Goal: Task Accomplishment & Management: Manage account settings

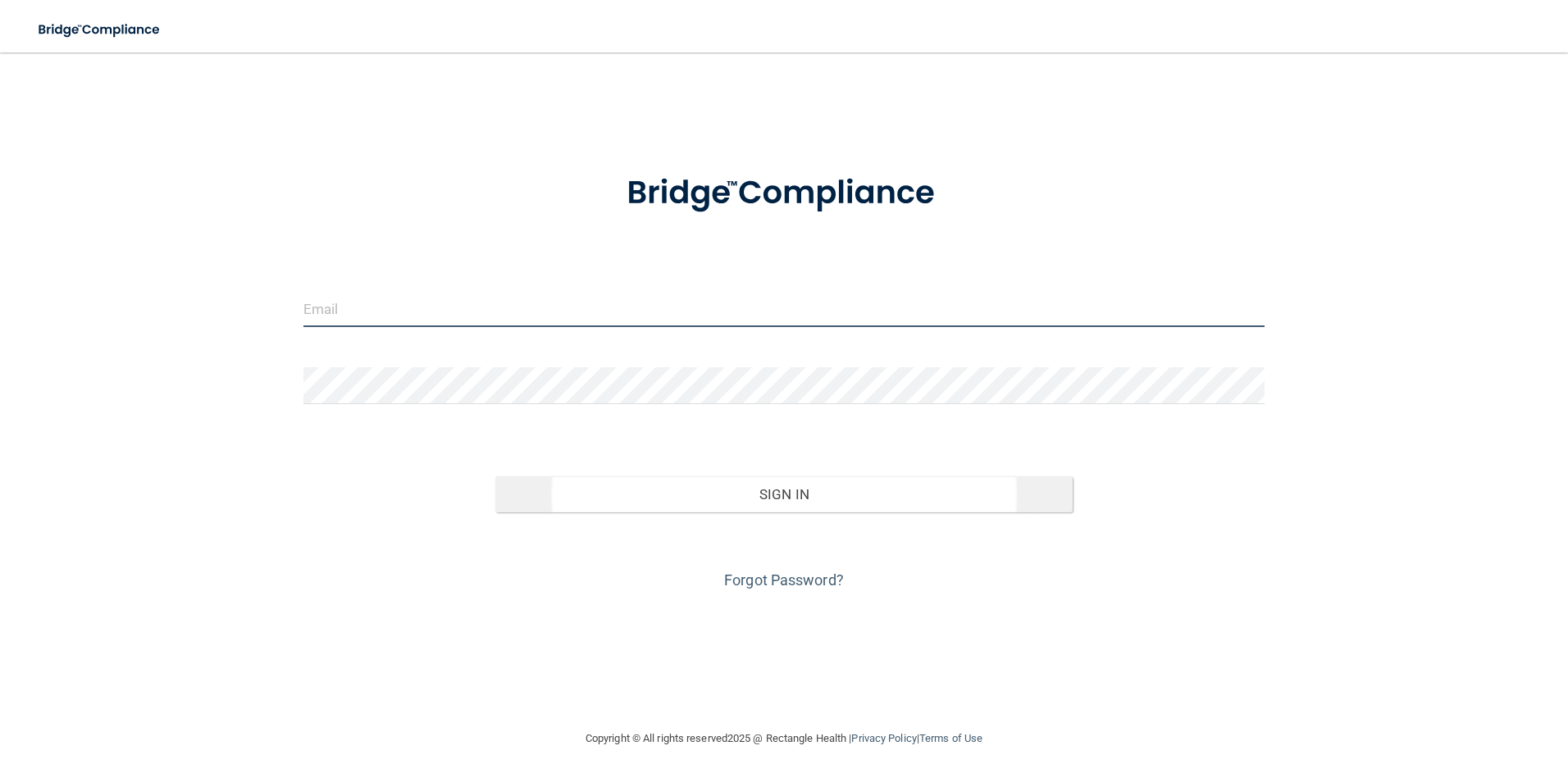
type input "[EMAIL_ADDRESS][DOMAIN_NAME]"
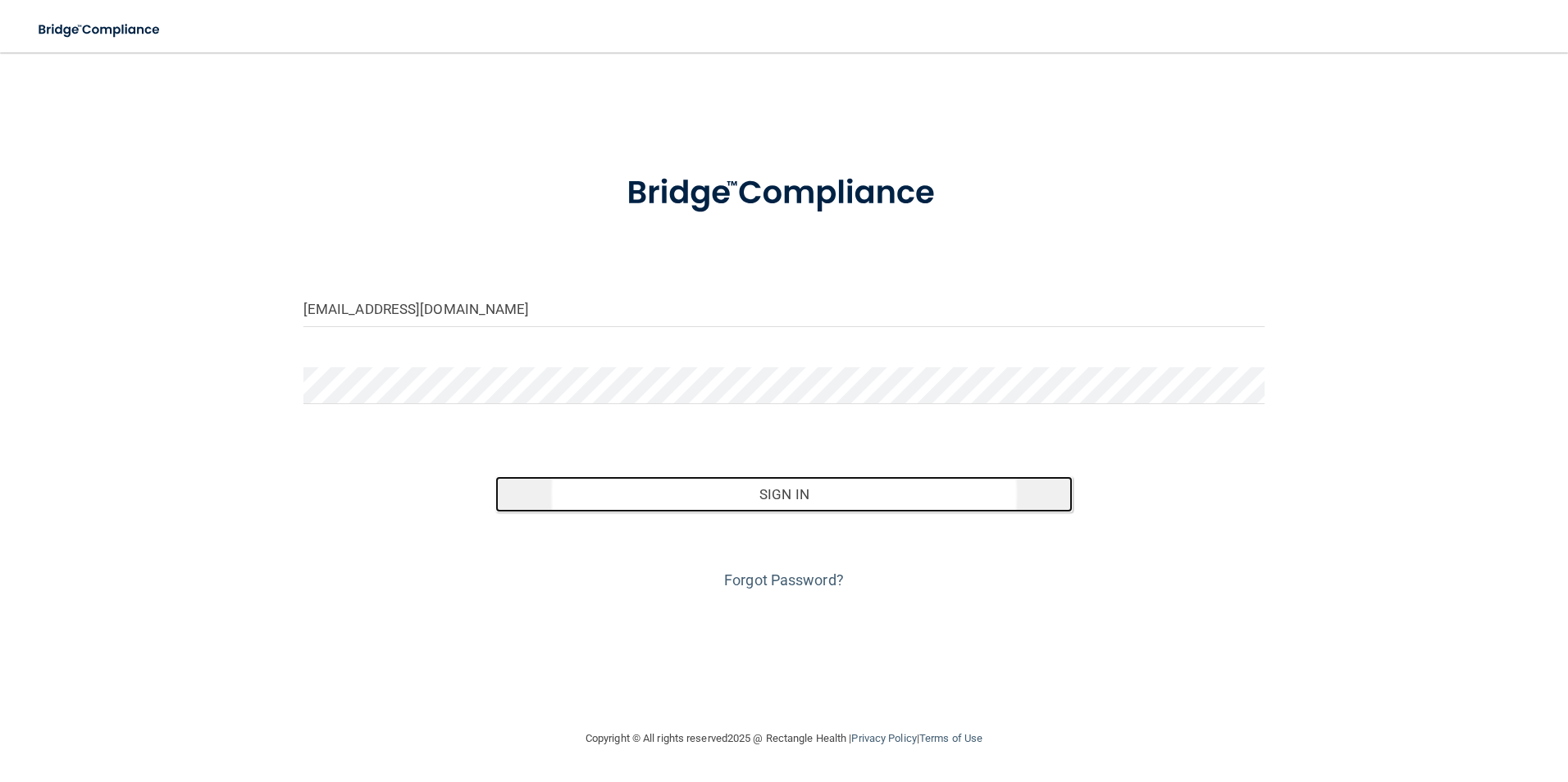
click at [808, 492] on button "Sign In" at bounding box center [784, 493] width 577 height 36
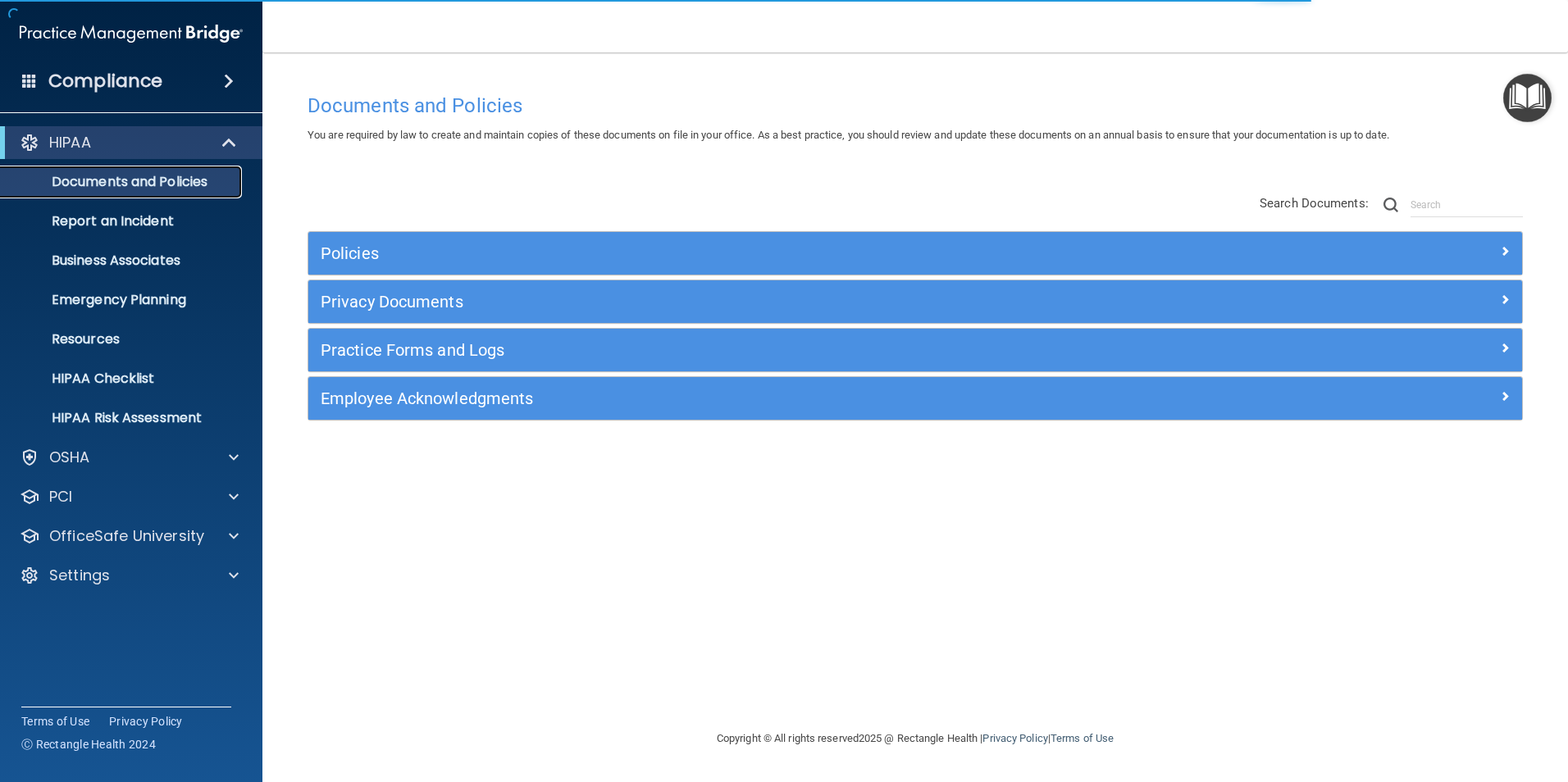
click at [119, 178] on p "Documents and Policies" at bounding box center [122, 182] width 223 height 17
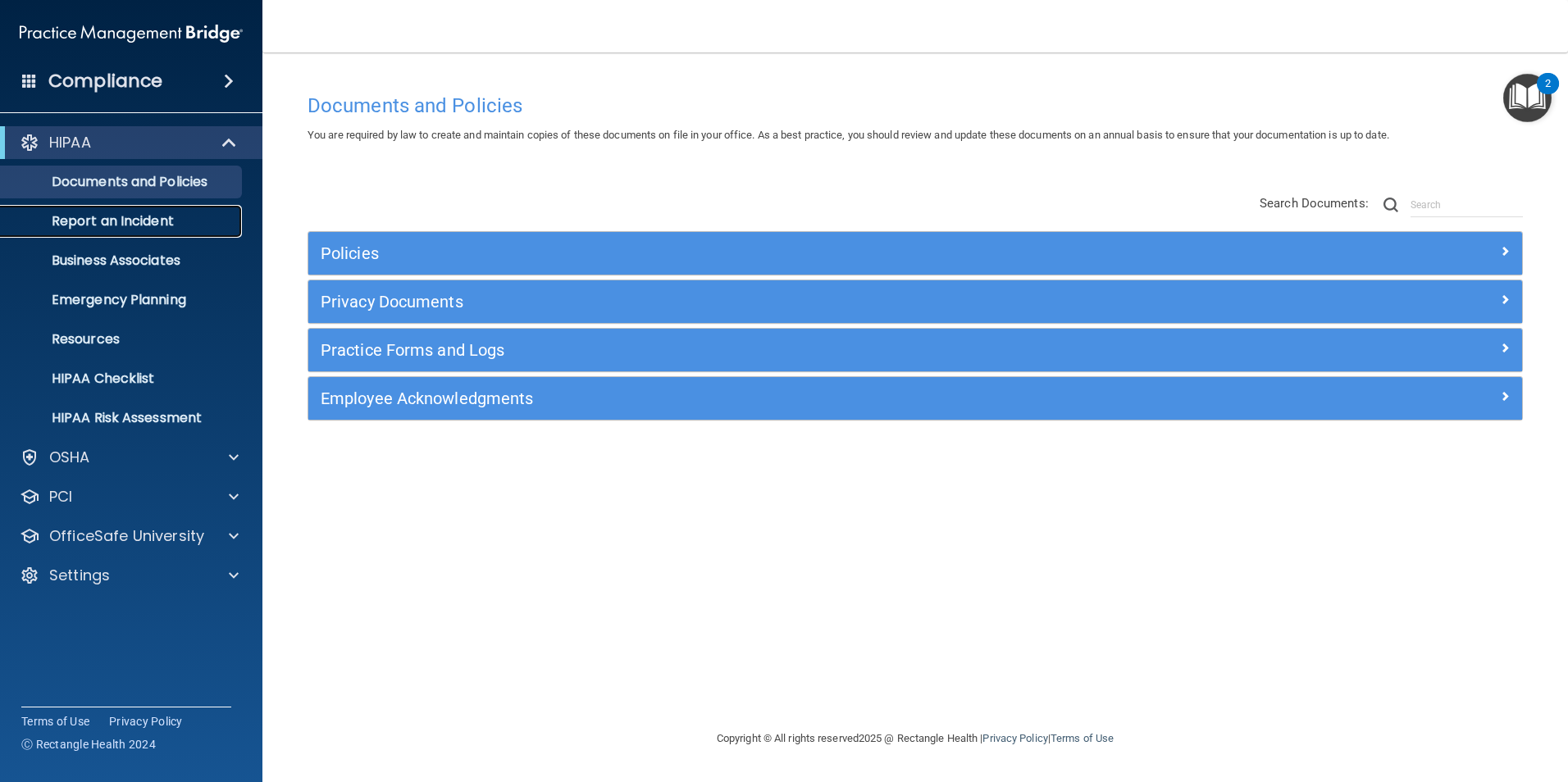
click at [138, 216] on p "Report an Incident" at bounding box center [122, 221] width 223 height 17
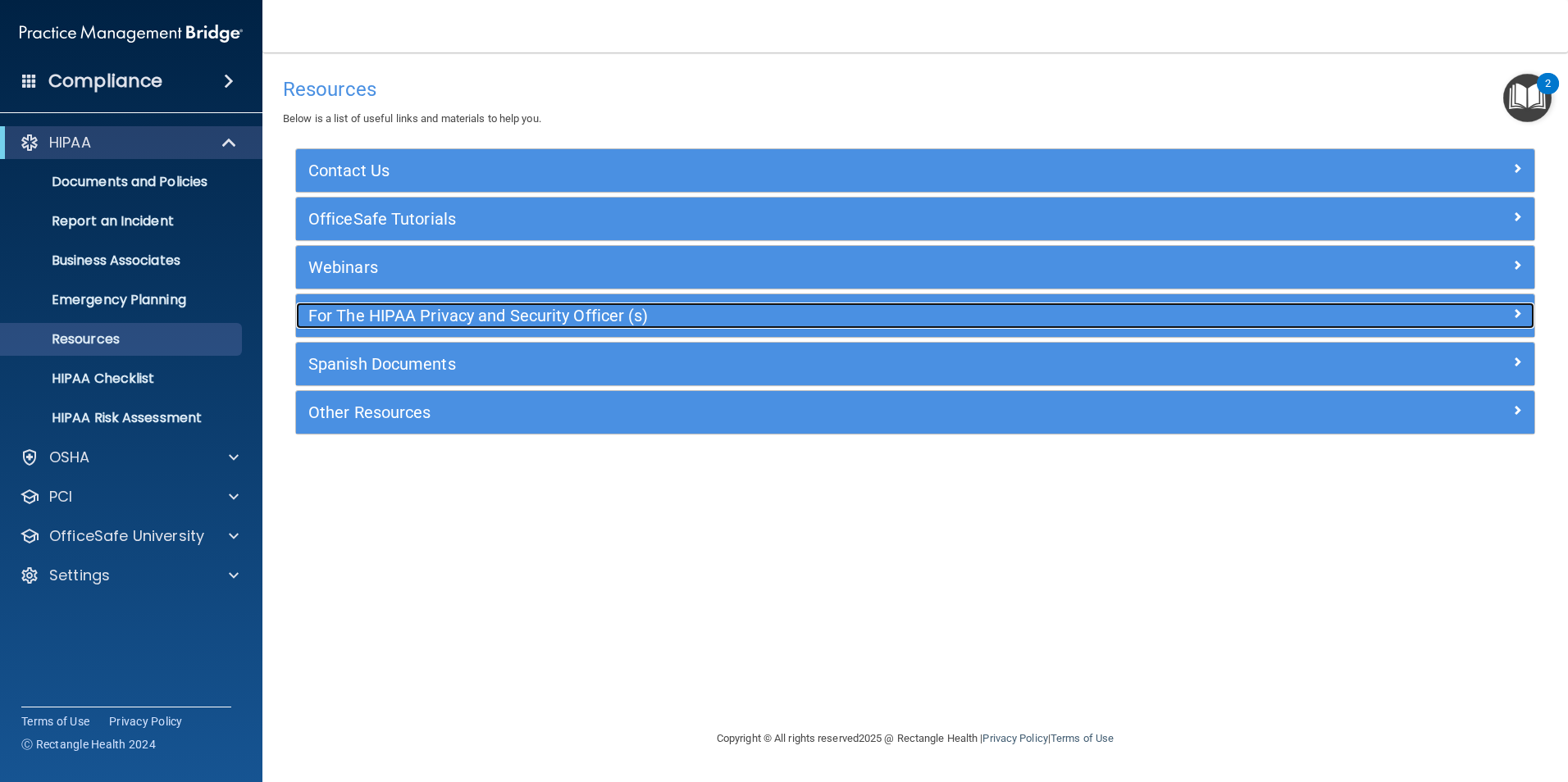
click at [348, 317] on h5 "For The HIPAA Privacy and Security Officer (s)" at bounding box center [760, 316] width 904 height 18
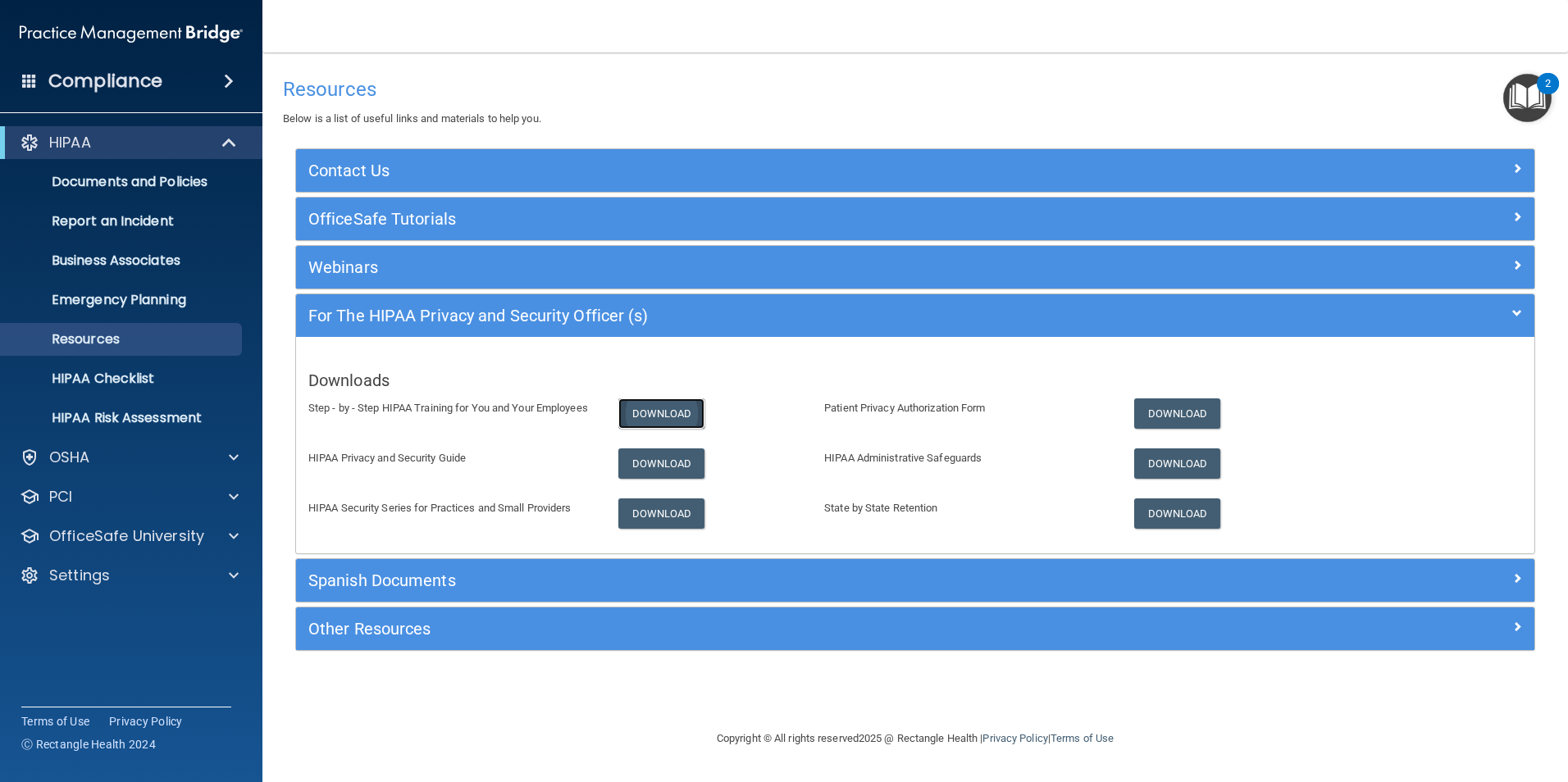
click at [681, 413] on link "Download" at bounding box center [661, 413] width 86 height 30
click at [668, 471] on link "Download" at bounding box center [661, 463] width 86 height 30
click at [664, 515] on link "Download" at bounding box center [661, 513] width 86 height 30
click at [1193, 413] on link "Download" at bounding box center [1176, 413] width 86 height 30
click at [1168, 465] on link "Download" at bounding box center [1176, 463] width 86 height 30
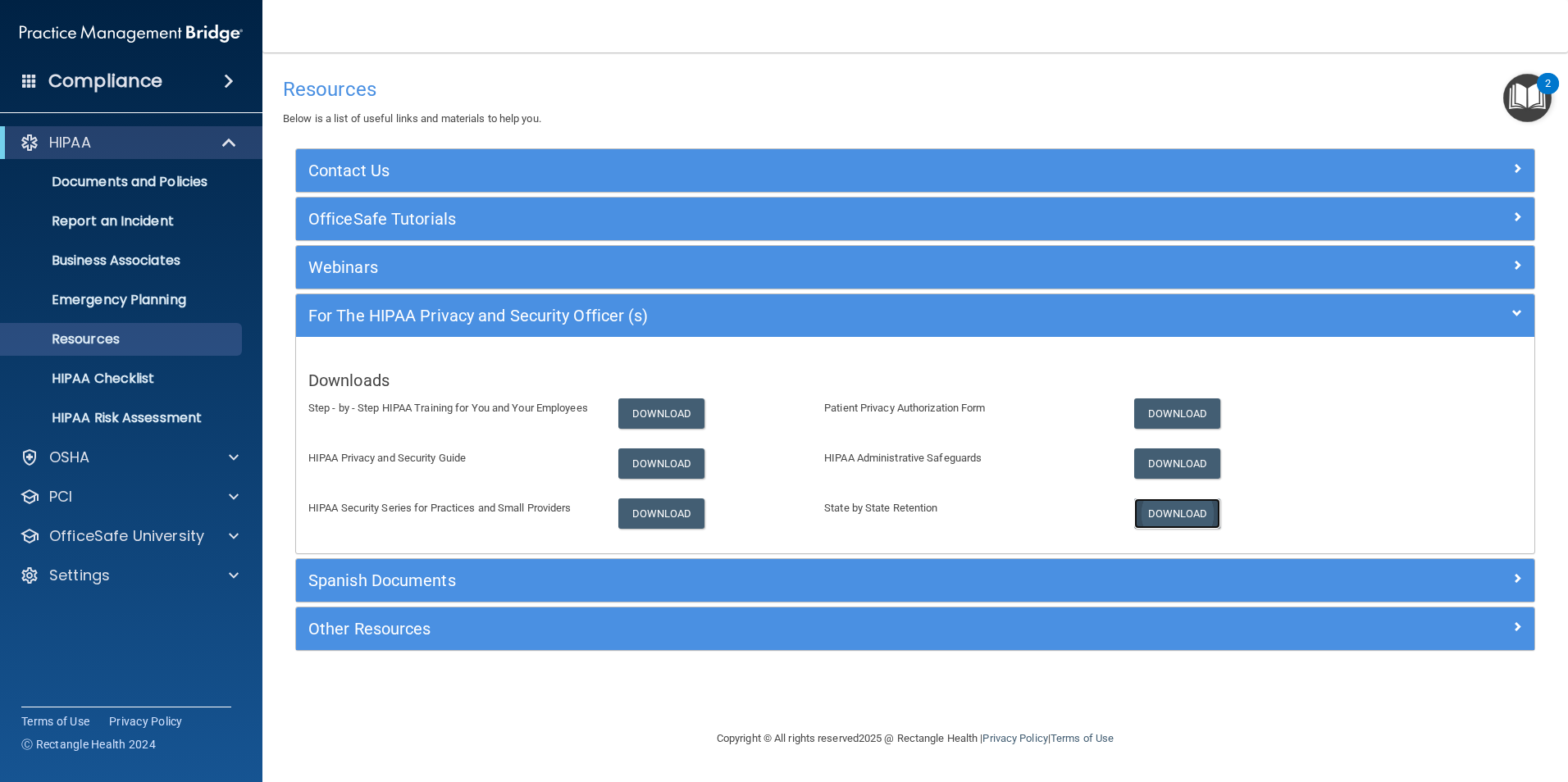
click at [1178, 508] on link "Download" at bounding box center [1176, 513] width 86 height 30
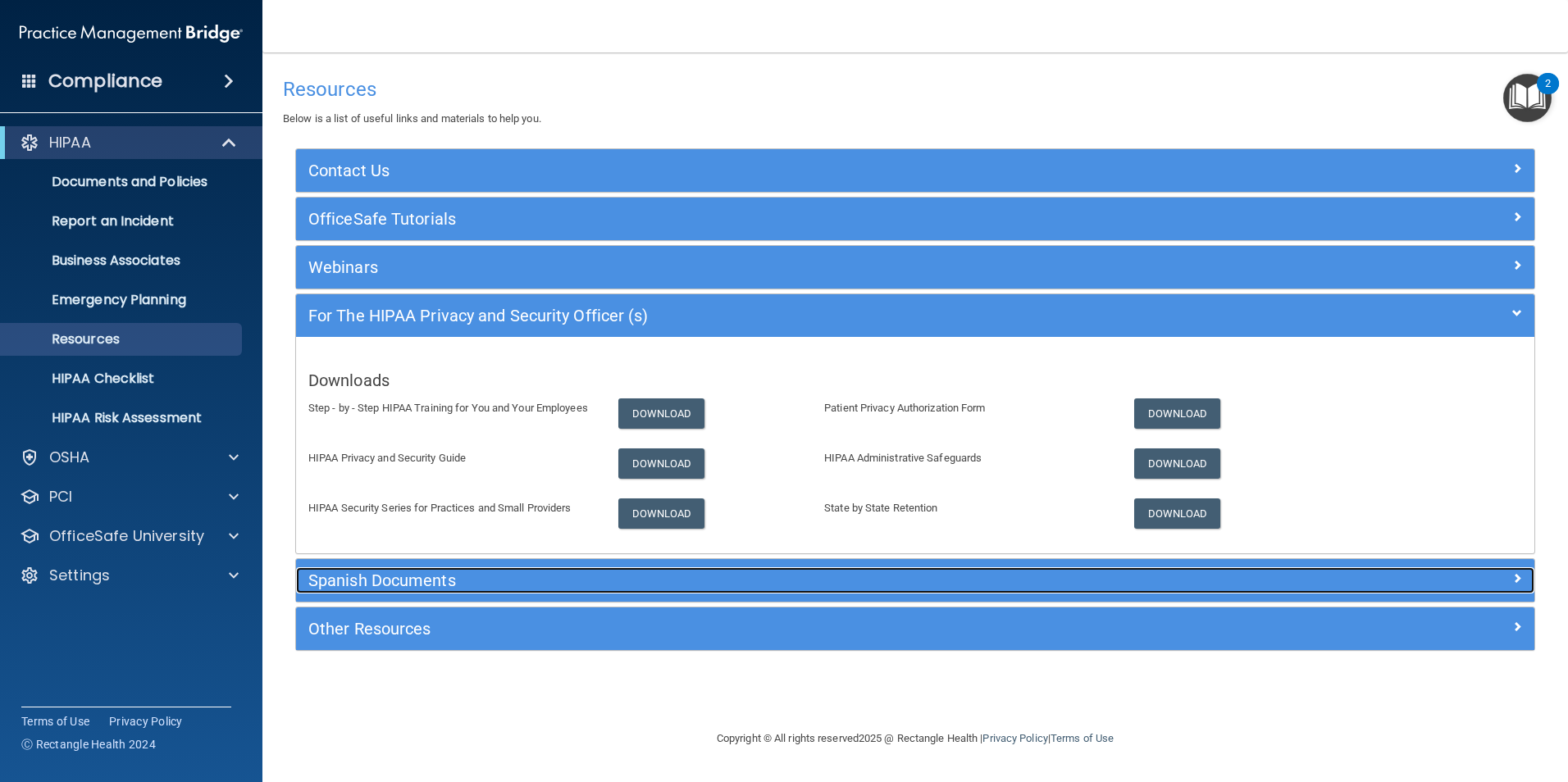
click at [607, 575] on h5 "Spanish Documents" at bounding box center [760, 580] width 904 height 18
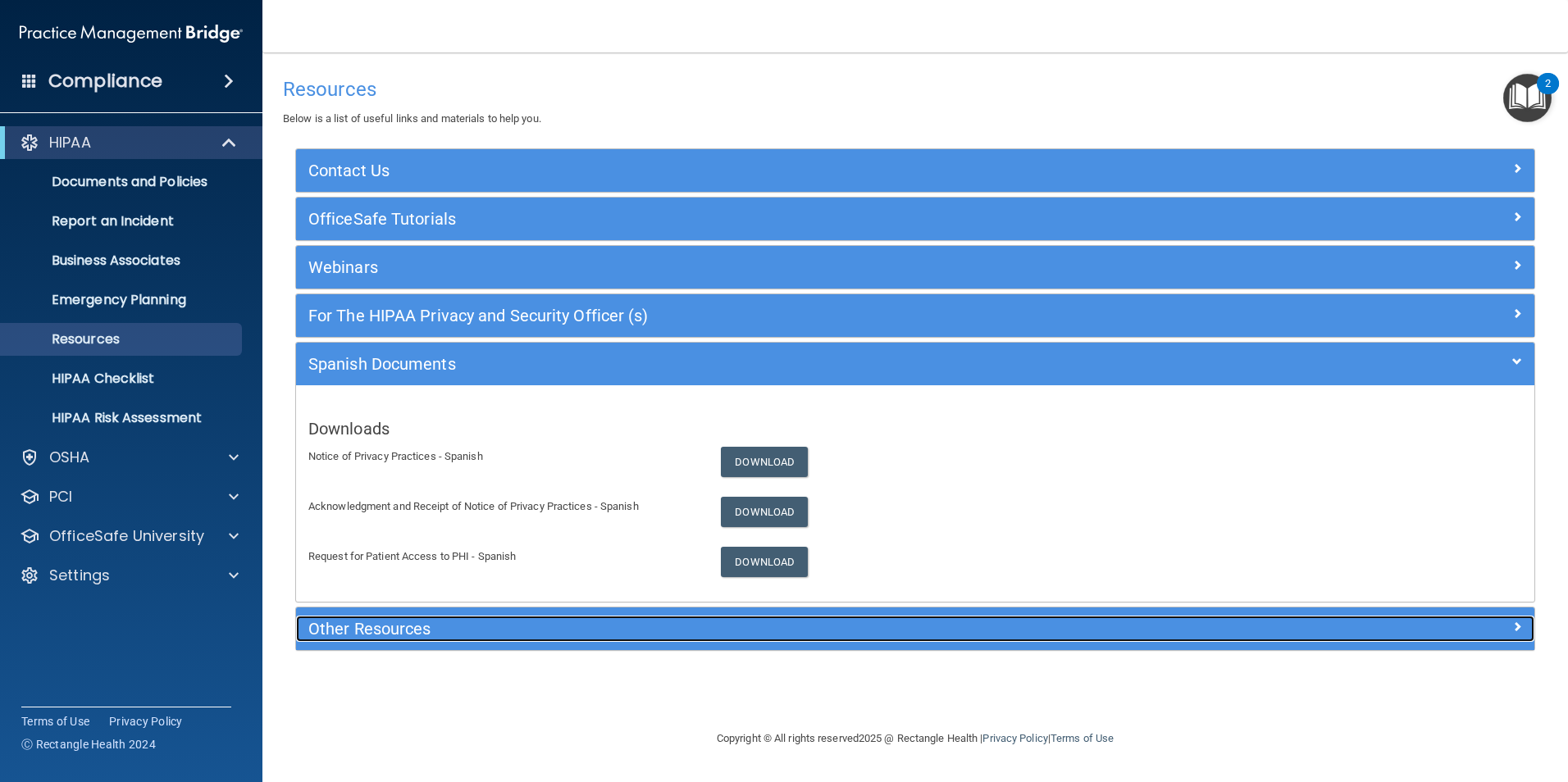
click at [498, 630] on h5 "Other Resources" at bounding box center [760, 629] width 904 height 18
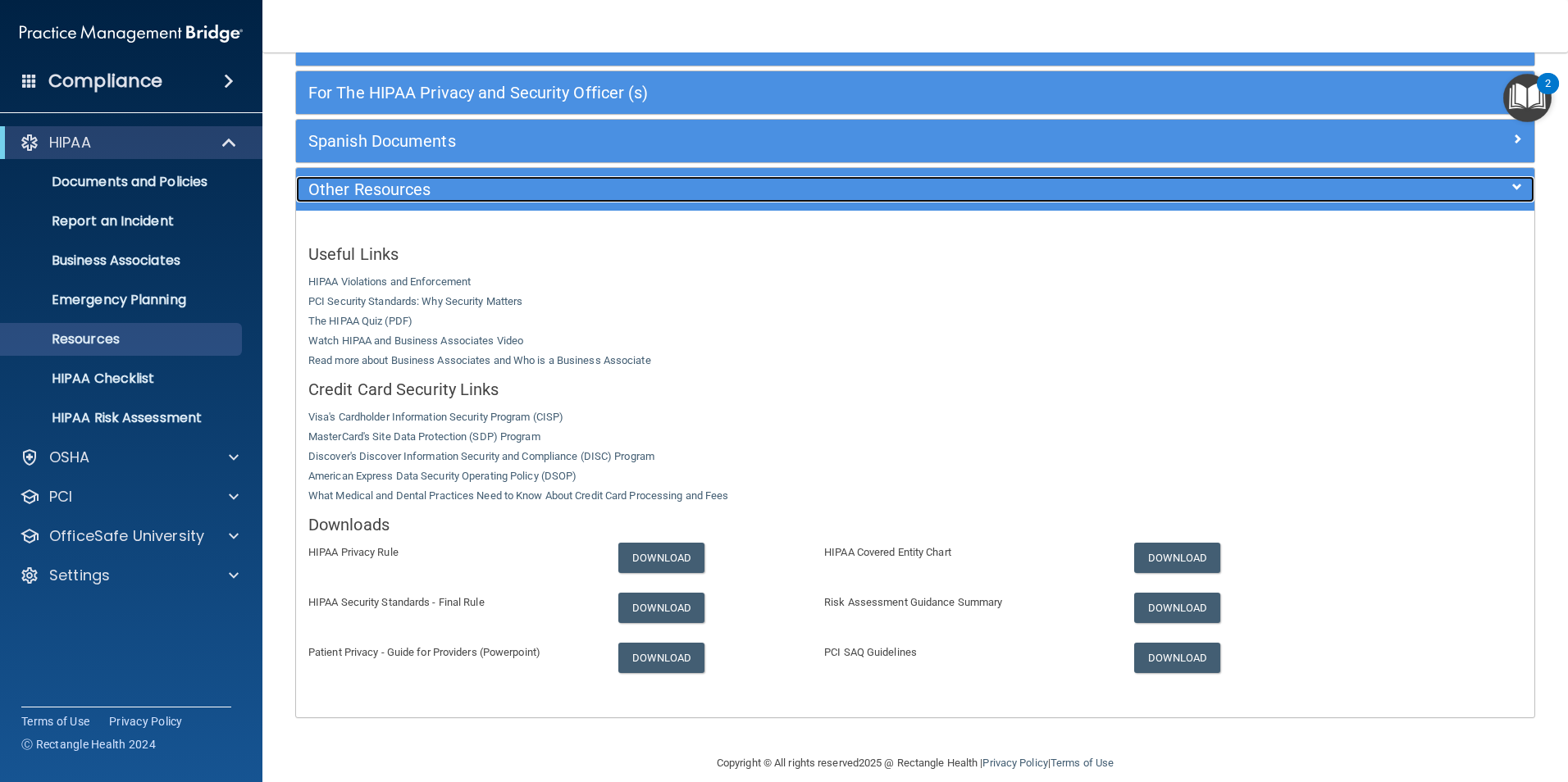
scroll to position [244, 0]
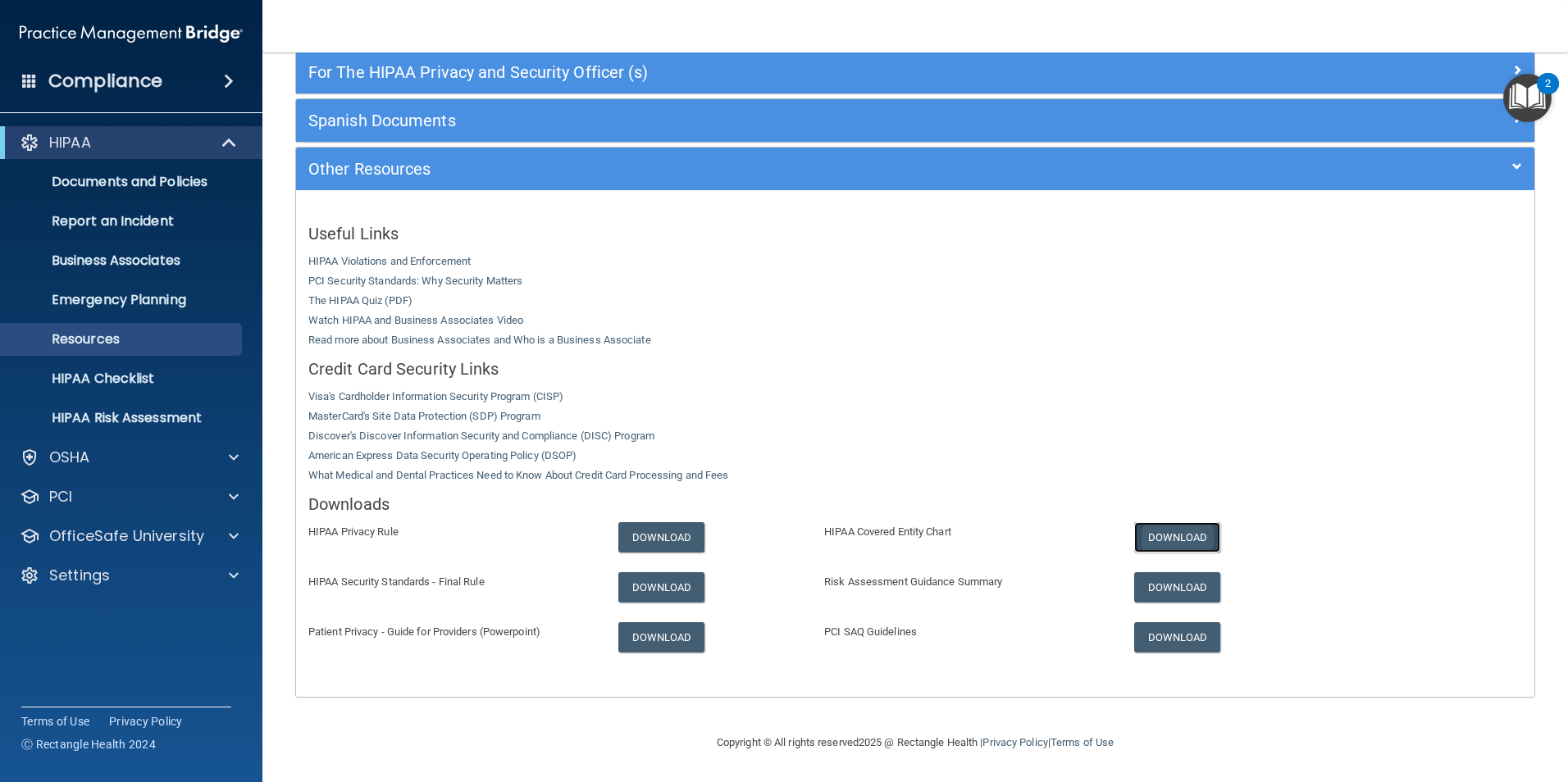
click at [1145, 543] on link "Download" at bounding box center [1176, 537] width 86 height 30
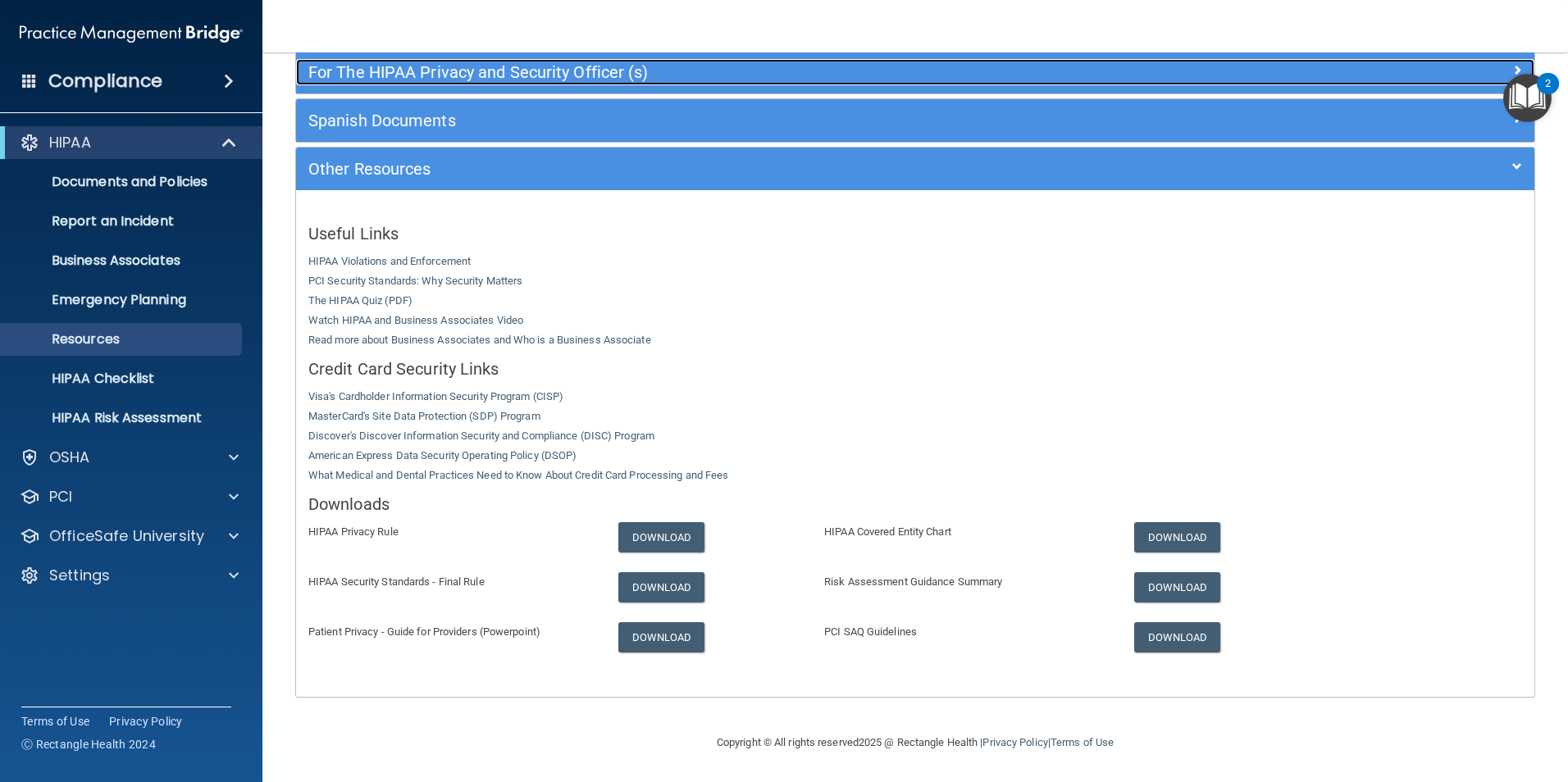
click at [442, 67] on h5 "For The HIPAA Privacy and Security Officer (s)" at bounding box center [760, 72] width 904 height 18
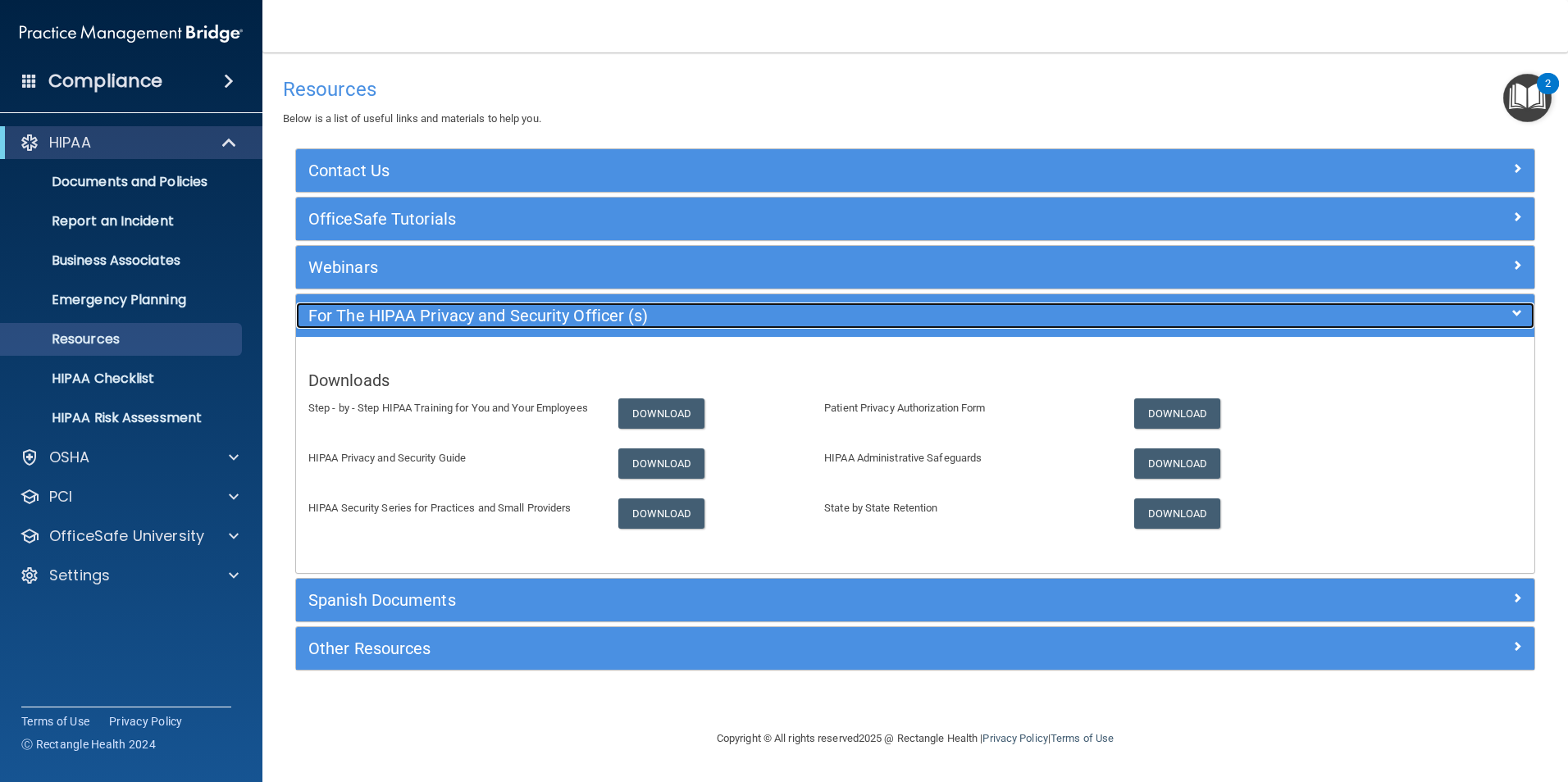
scroll to position [0, 0]
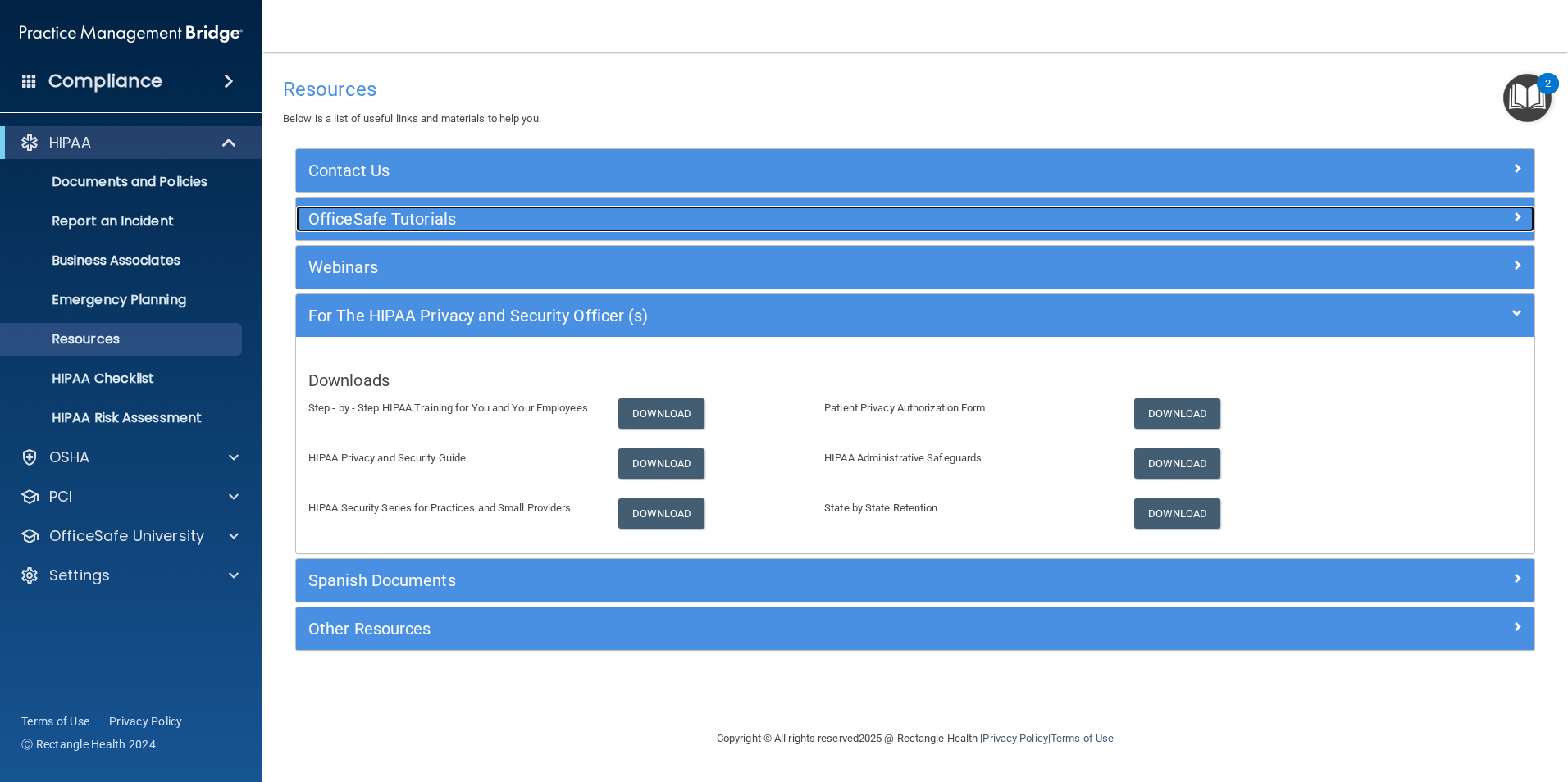
click at [468, 214] on h5 "OfficeSafe Tutorials" at bounding box center [760, 219] width 904 height 18
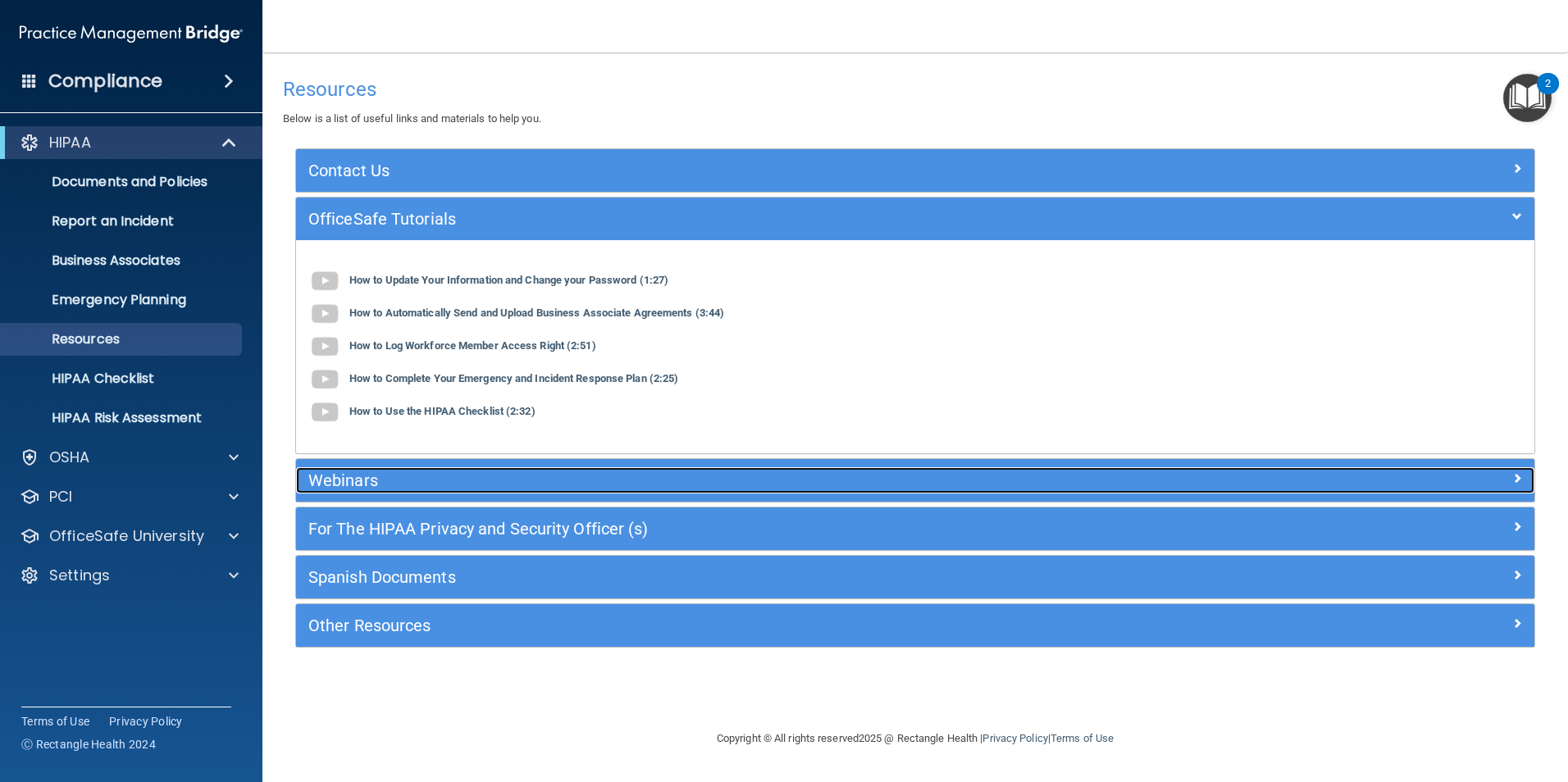
click at [431, 481] on h5 "Webinars" at bounding box center [760, 480] width 904 height 18
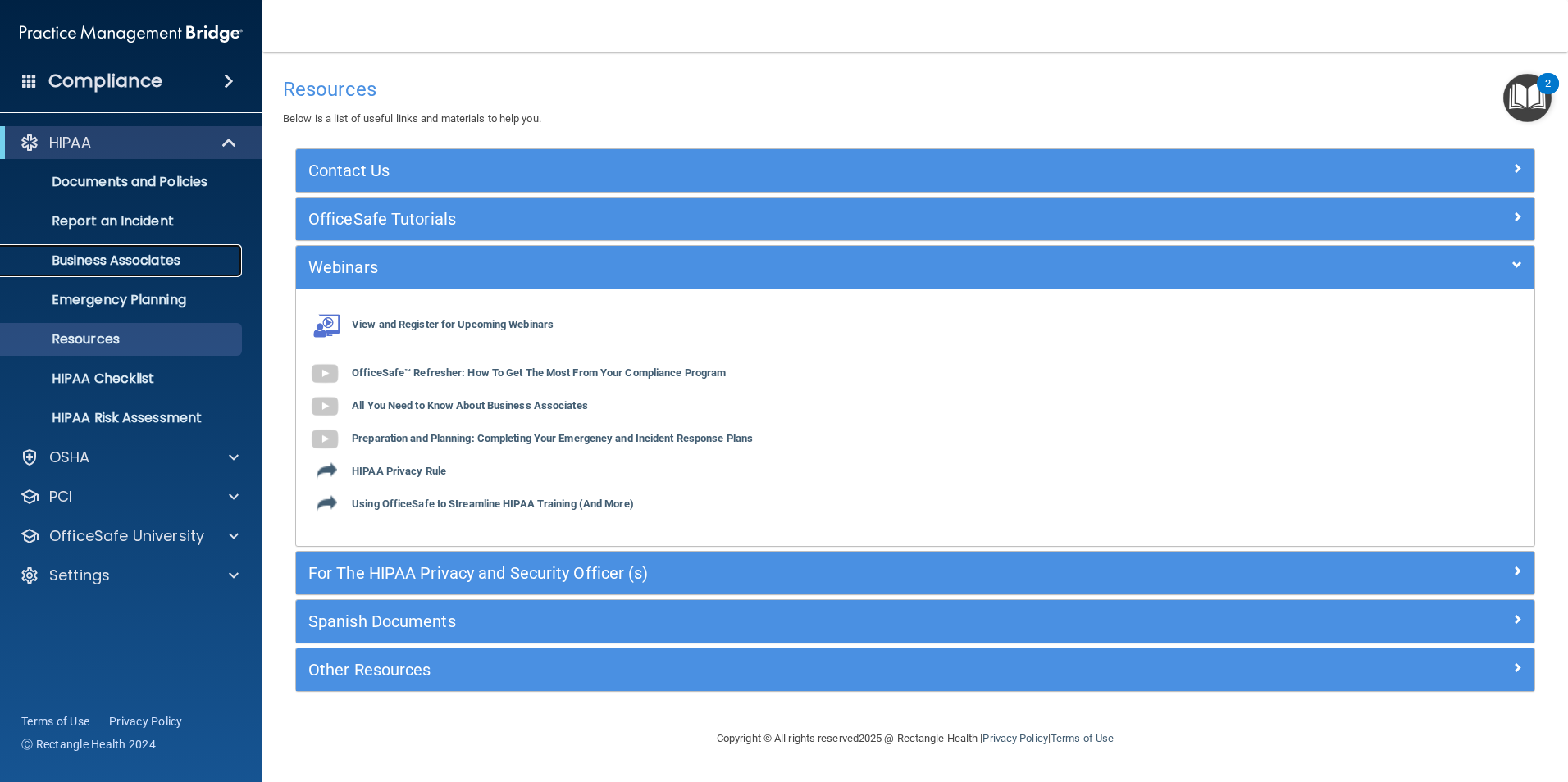
click at [163, 256] on p "Business Associates" at bounding box center [122, 260] width 223 height 17
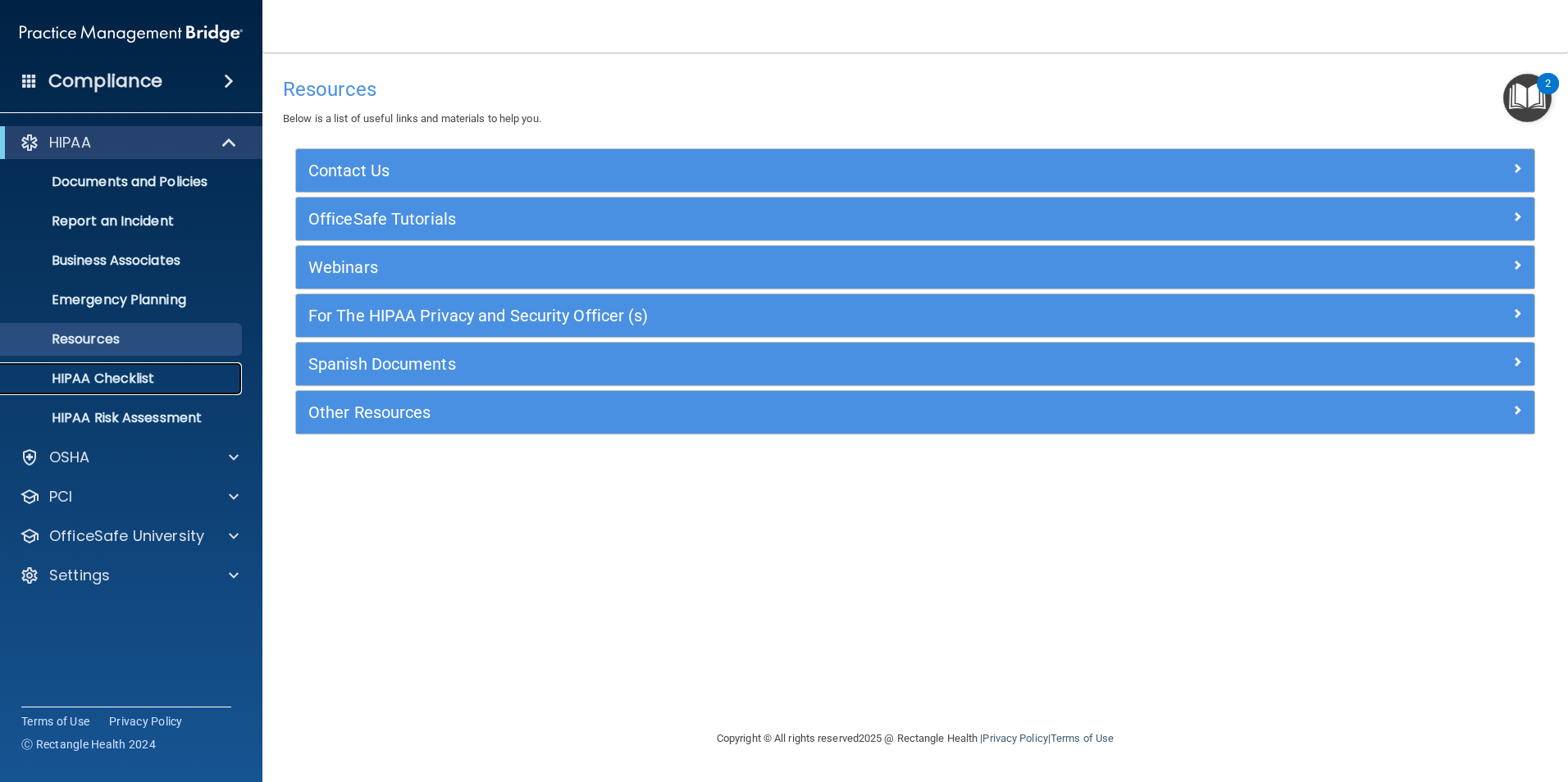
click at [173, 374] on p "HIPAA Checklist" at bounding box center [122, 379] width 223 height 17
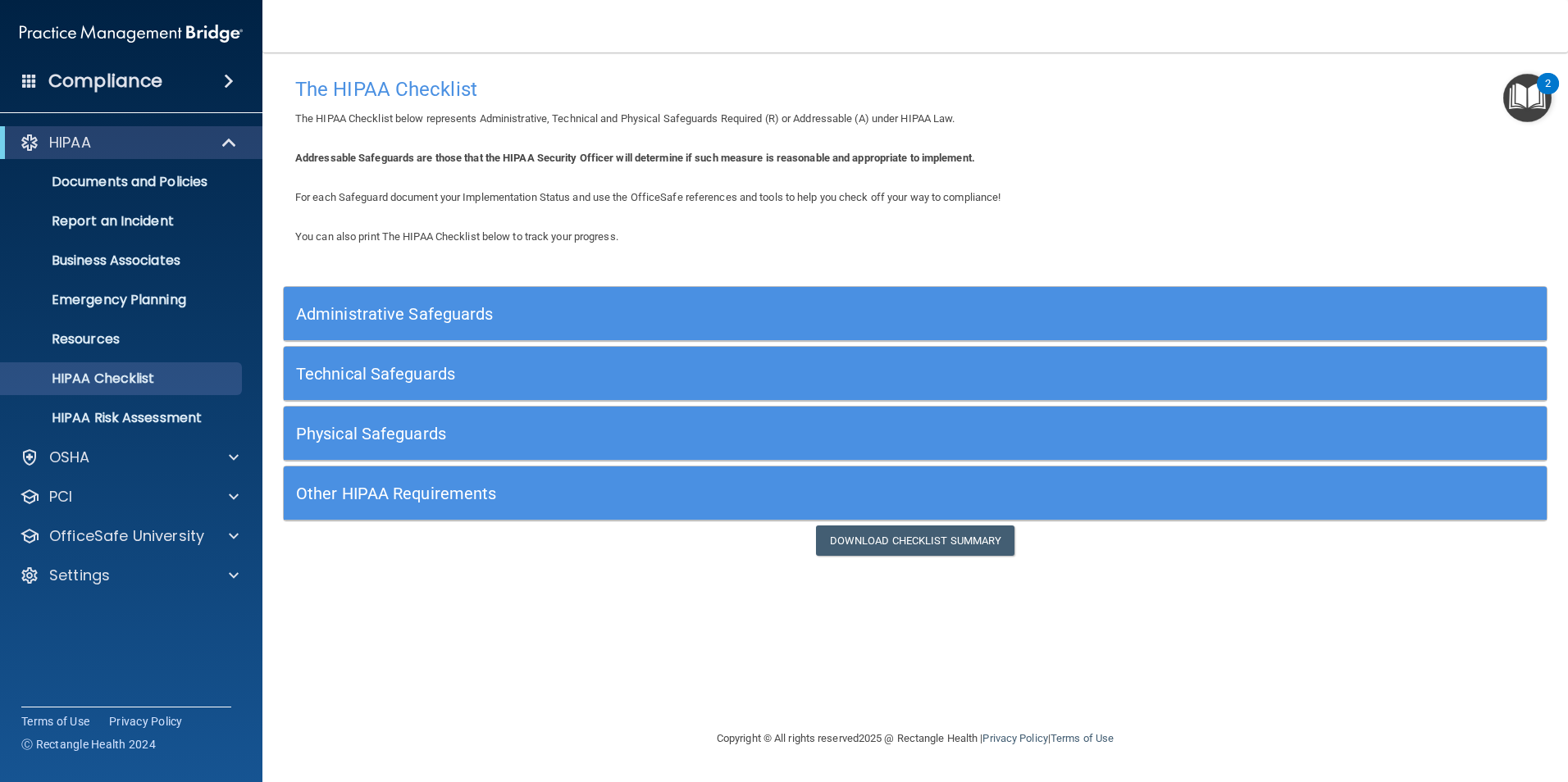
click at [459, 316] on h5 "Administrative Safeguards" at bounding box center [758, 314] width 923 height 18
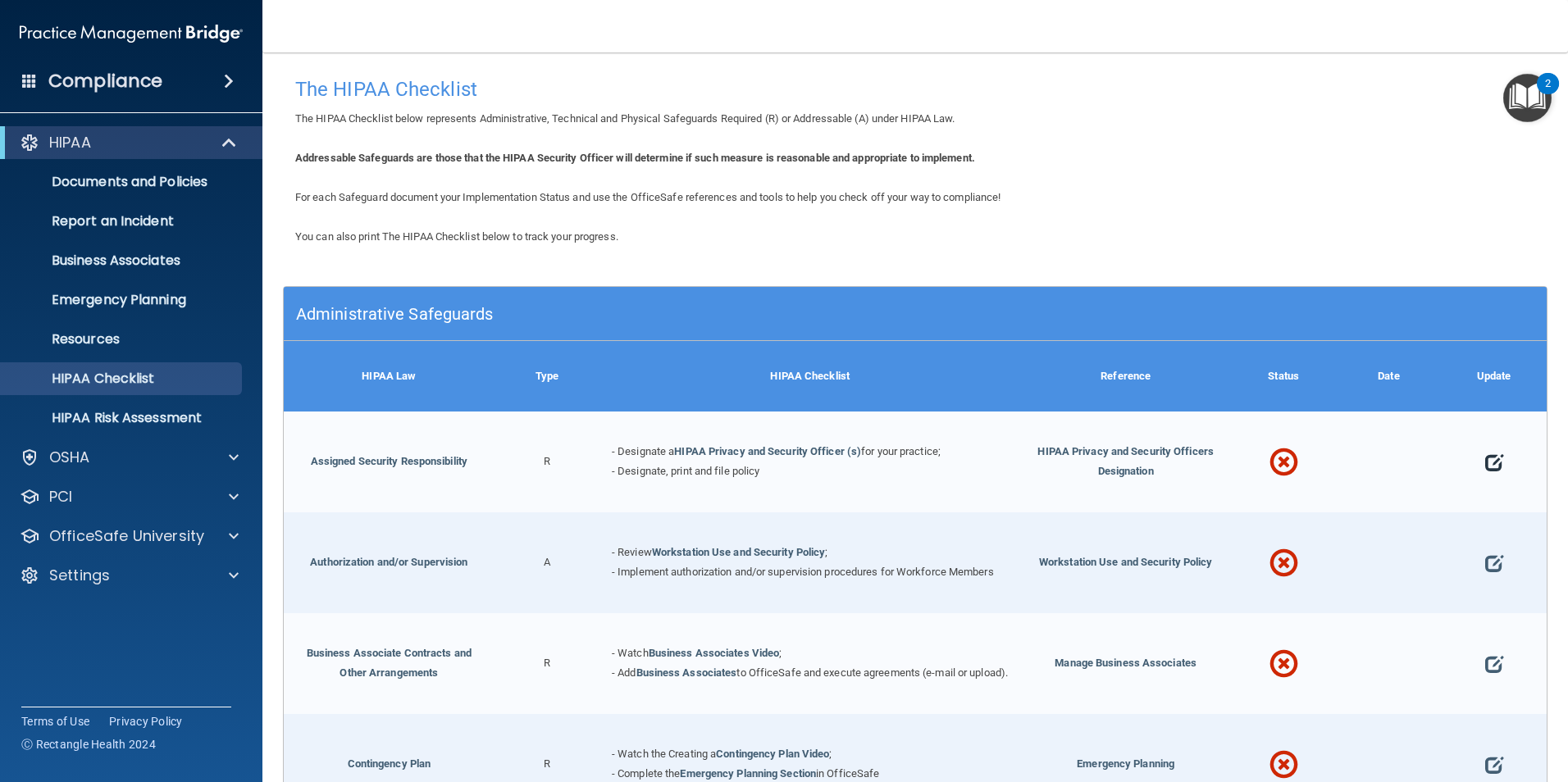
click at [1485, 459] on span at bounding box center [1494, 462] width 18 height 50
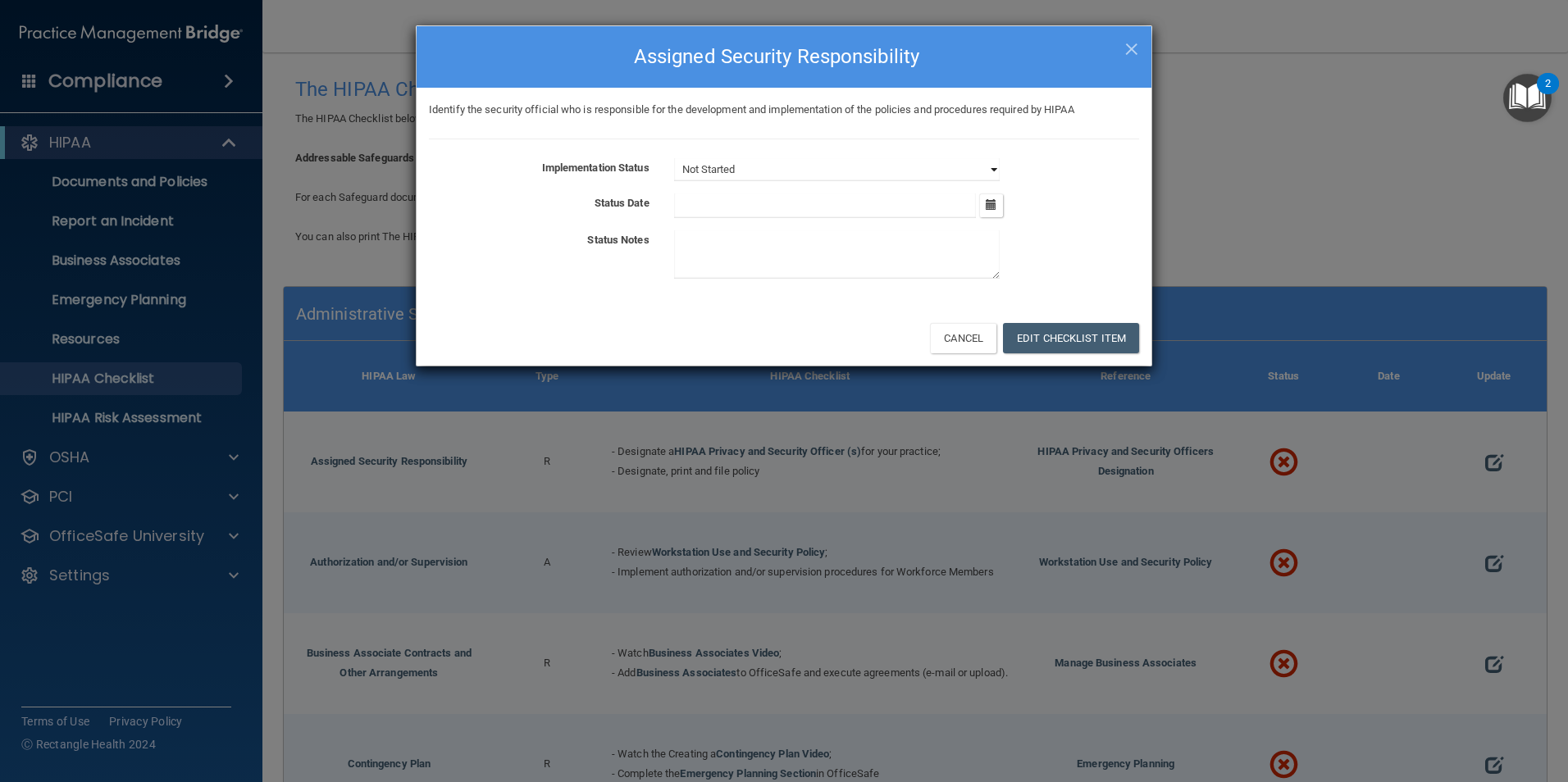
click at [992, 170] on select "Not Started In Progress Completed" at bounding box center [836, 170] width 325 height 23
select select "in_progress"
click at [674, 158] on select "Not Started In Progress Completed" at bounding box center [836, 170] width 325 height 23
click at [988, 207] on icon "button" at bounding box center [991, 204] width 11 height 11
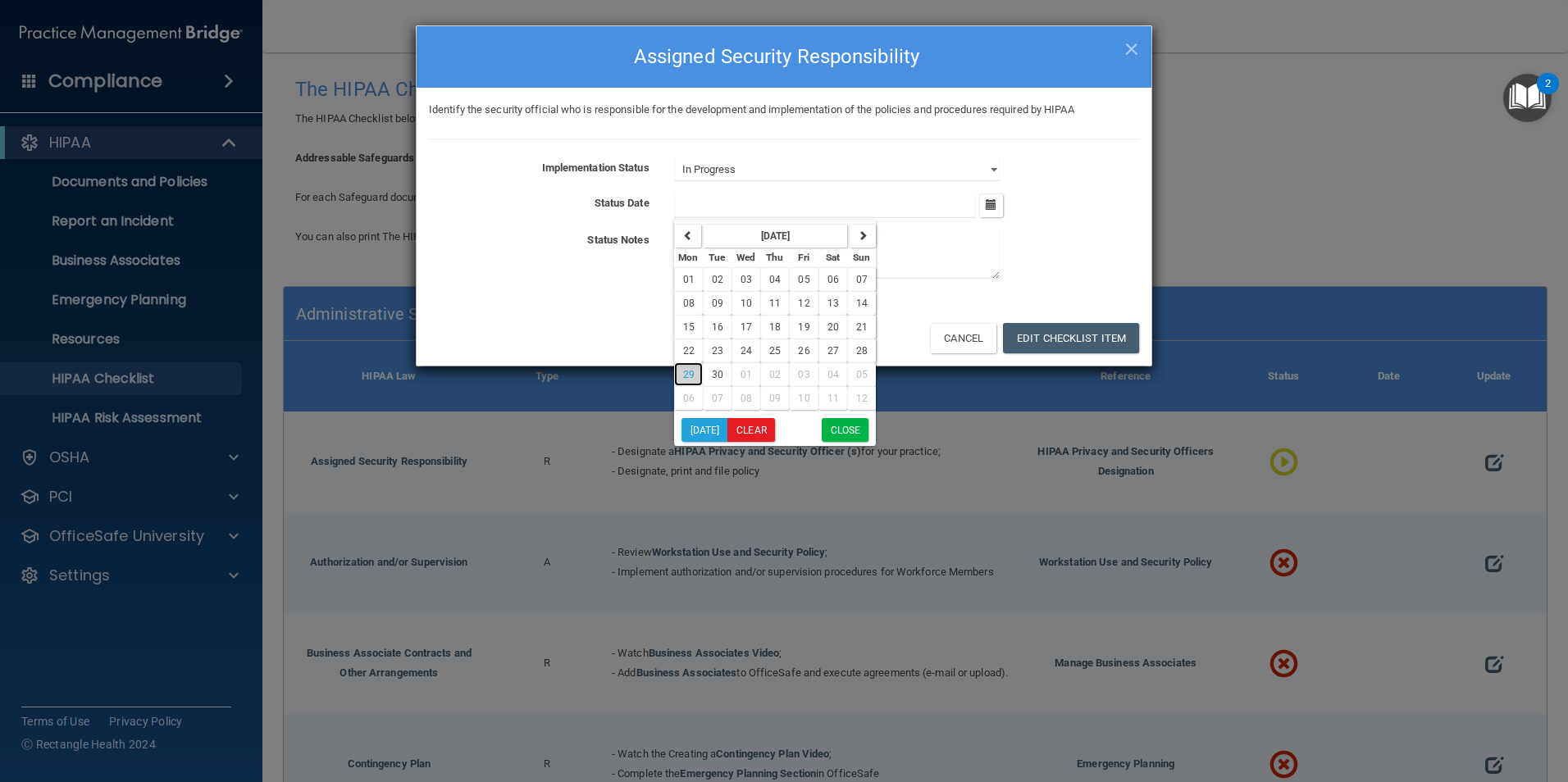
click at [689, 371] on span "29" at bounding box center [689, 375] width 12 height 12
type input "9/29/25"
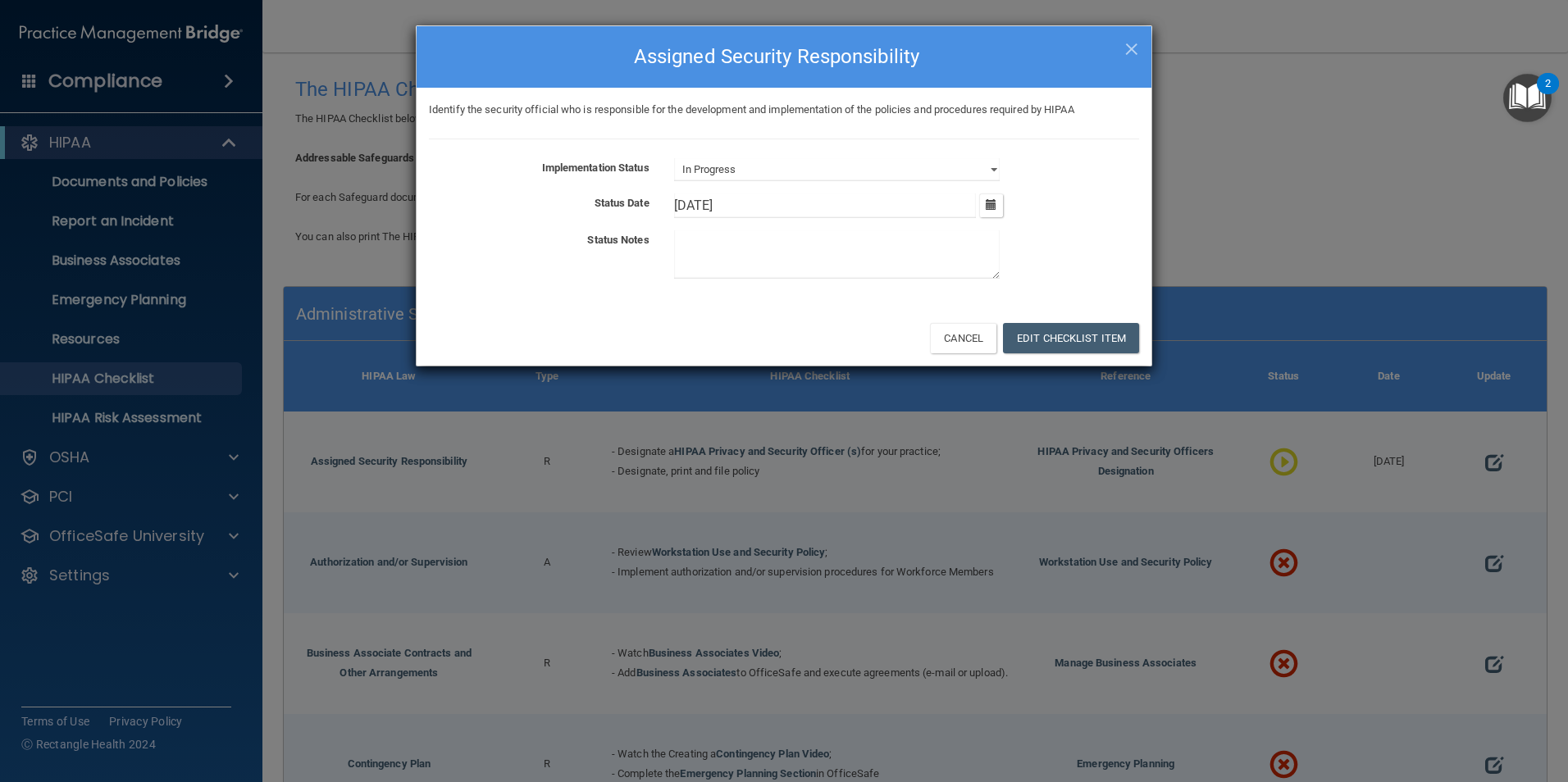
click at [949, 245] on textarea at bounding box center [836, 255] width 325 height 49
click at [986, 169] on select "Not Started In Progress Completed" at bounding box center [836, 170] width 325 height 23
select select "completed"
click at [674, 158] on select "Not Started In Progress Completed" at bounding box center [836, 170] width 325 height 23
click at [1048, 343] on button "Edit Checklist Item" at bounding box center [1071, 338] width 136 height 30
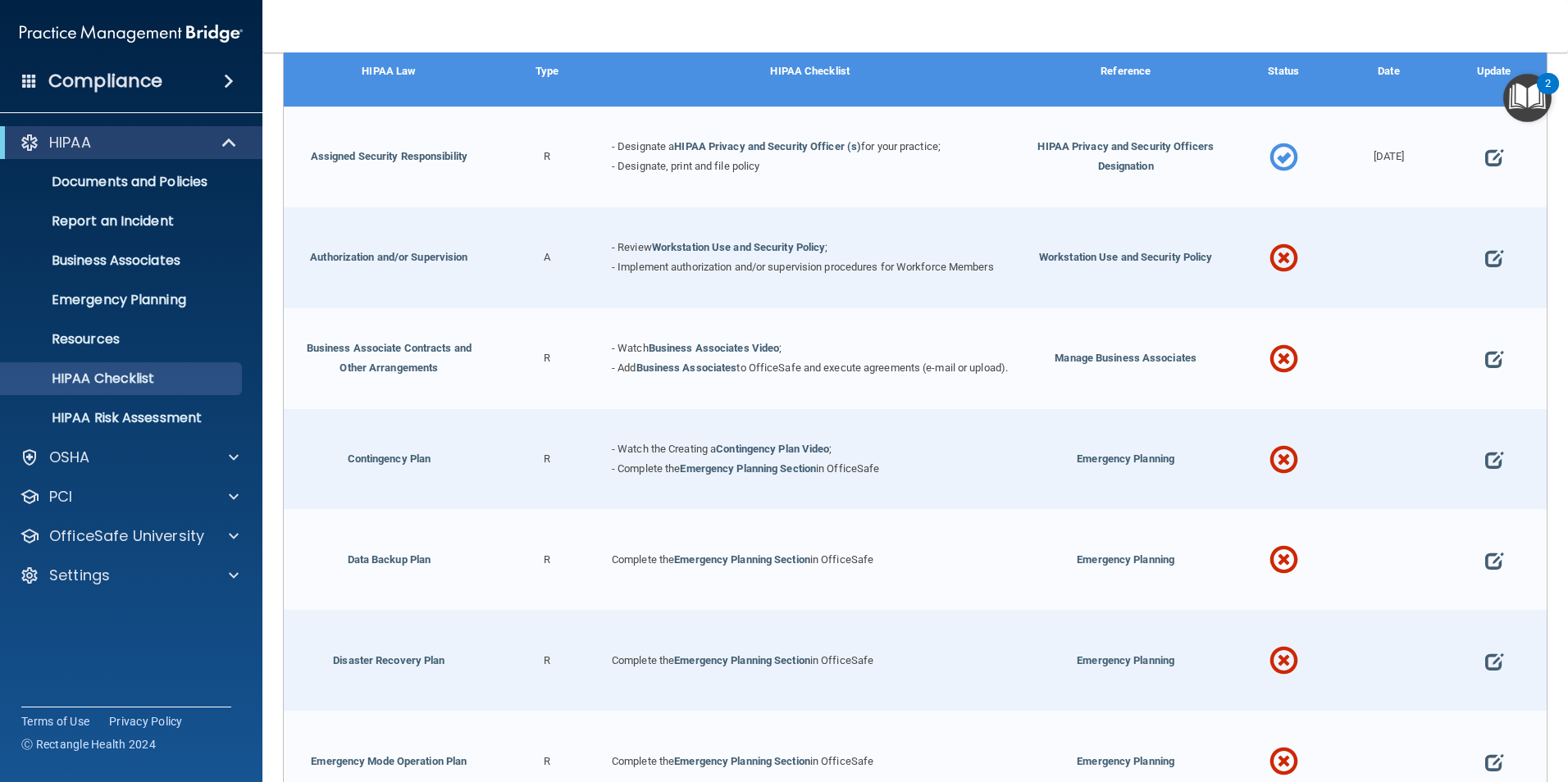
scroll to position [300, 0]
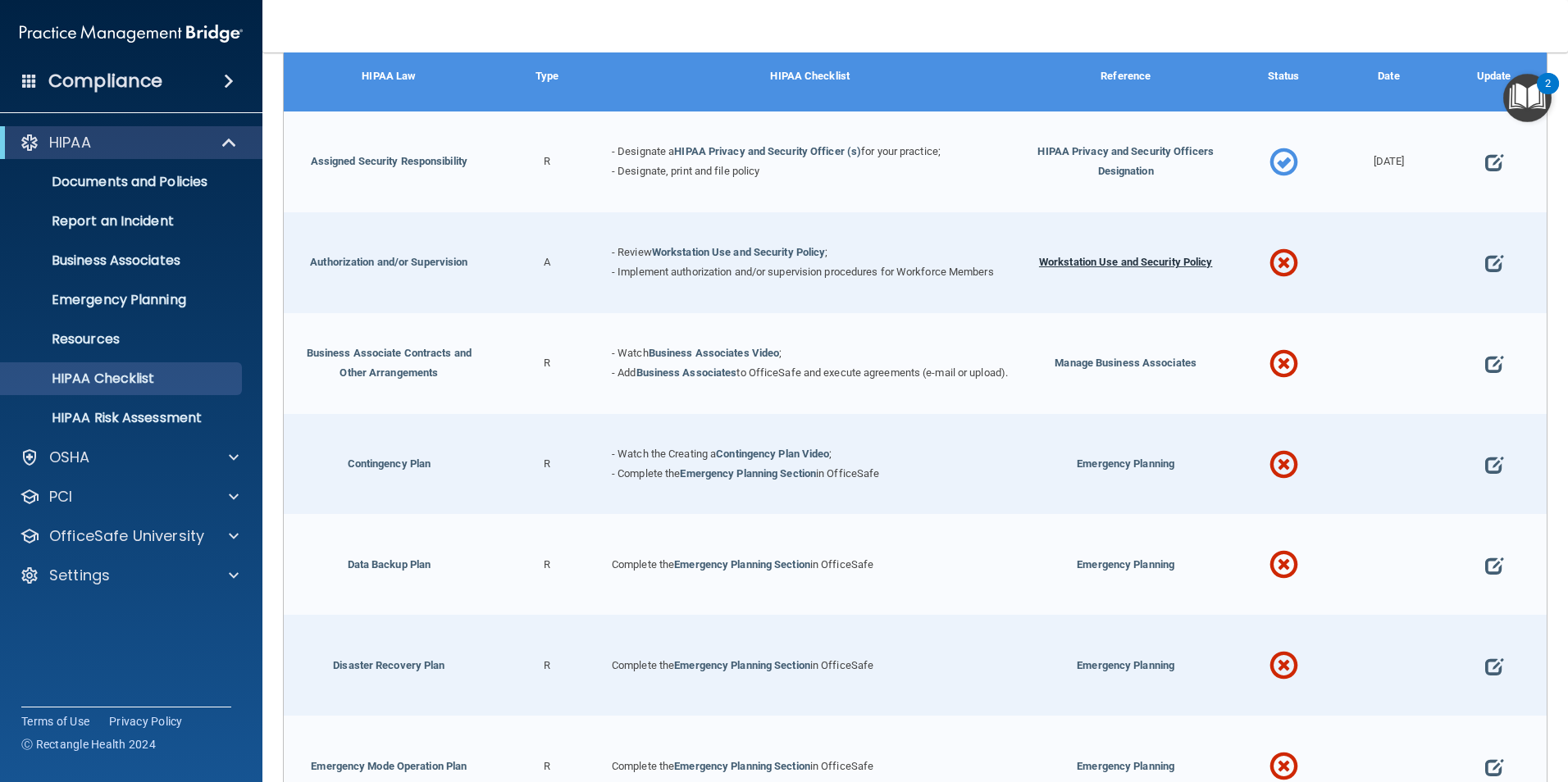
click at [1065, 262] on span "Workstation Use and Security Policy" at bounding box center [1125, 261] width 174 height 13
